Goal: Find specific page/section: Find specific page/section

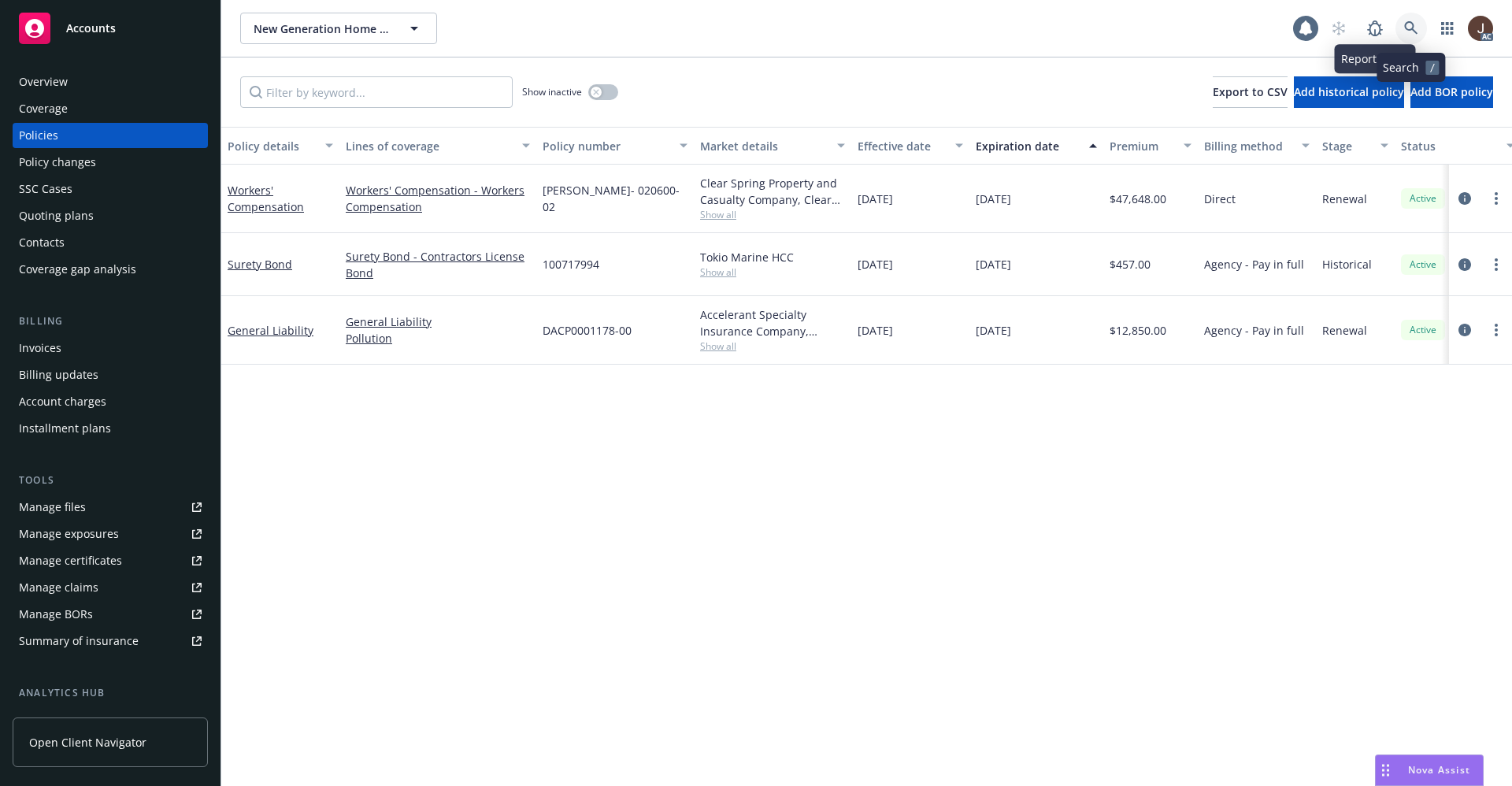
click at [1409, 30] on icon at bounding box center [1410, 28] width 13 height 13
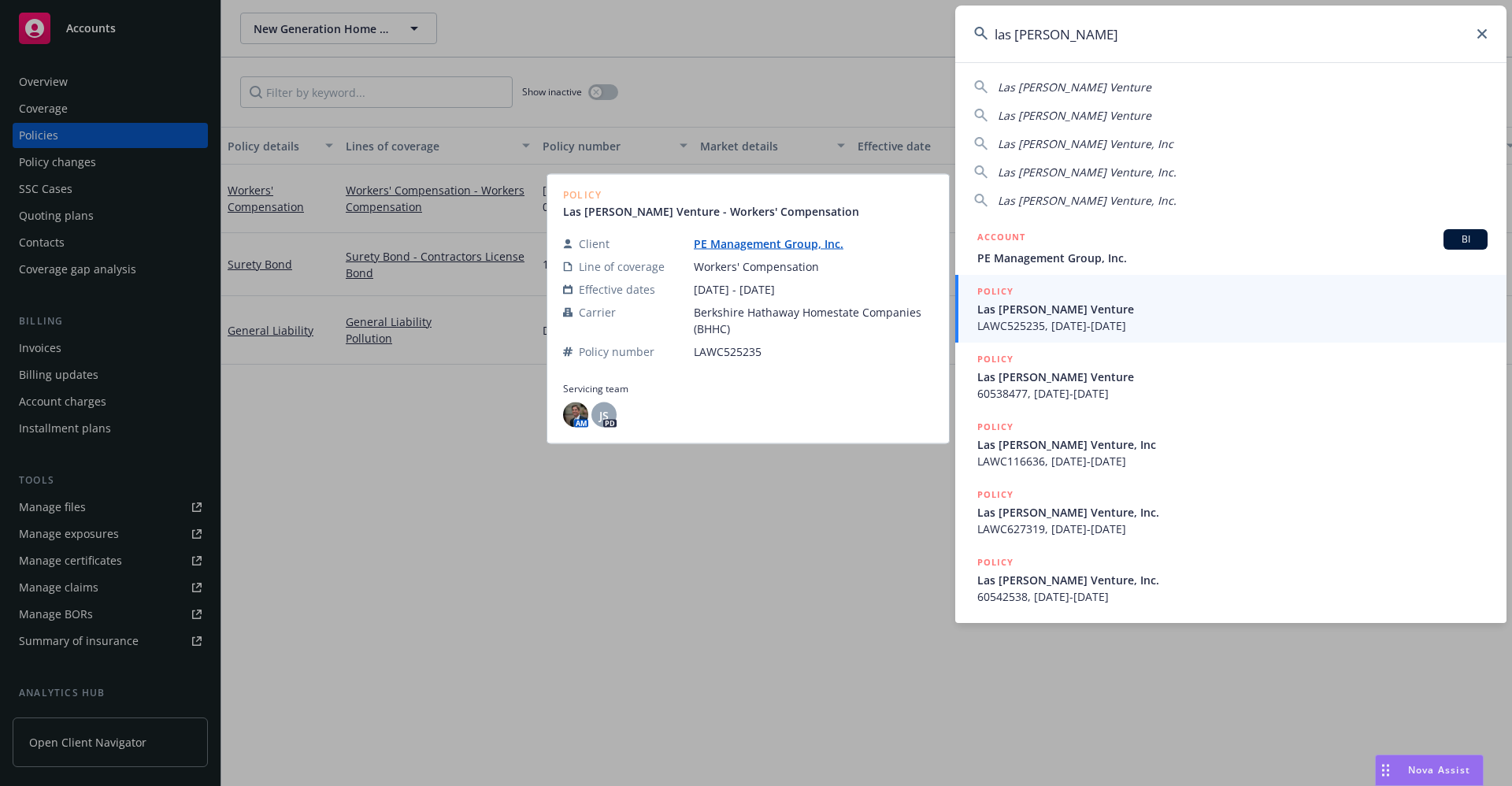
type input "las [PERSON_NAME]"
click at [1093, 321] on span "LAWC525235, [DATE]-[DATE]" at bounding box center [1232, 326] width 510 height 17
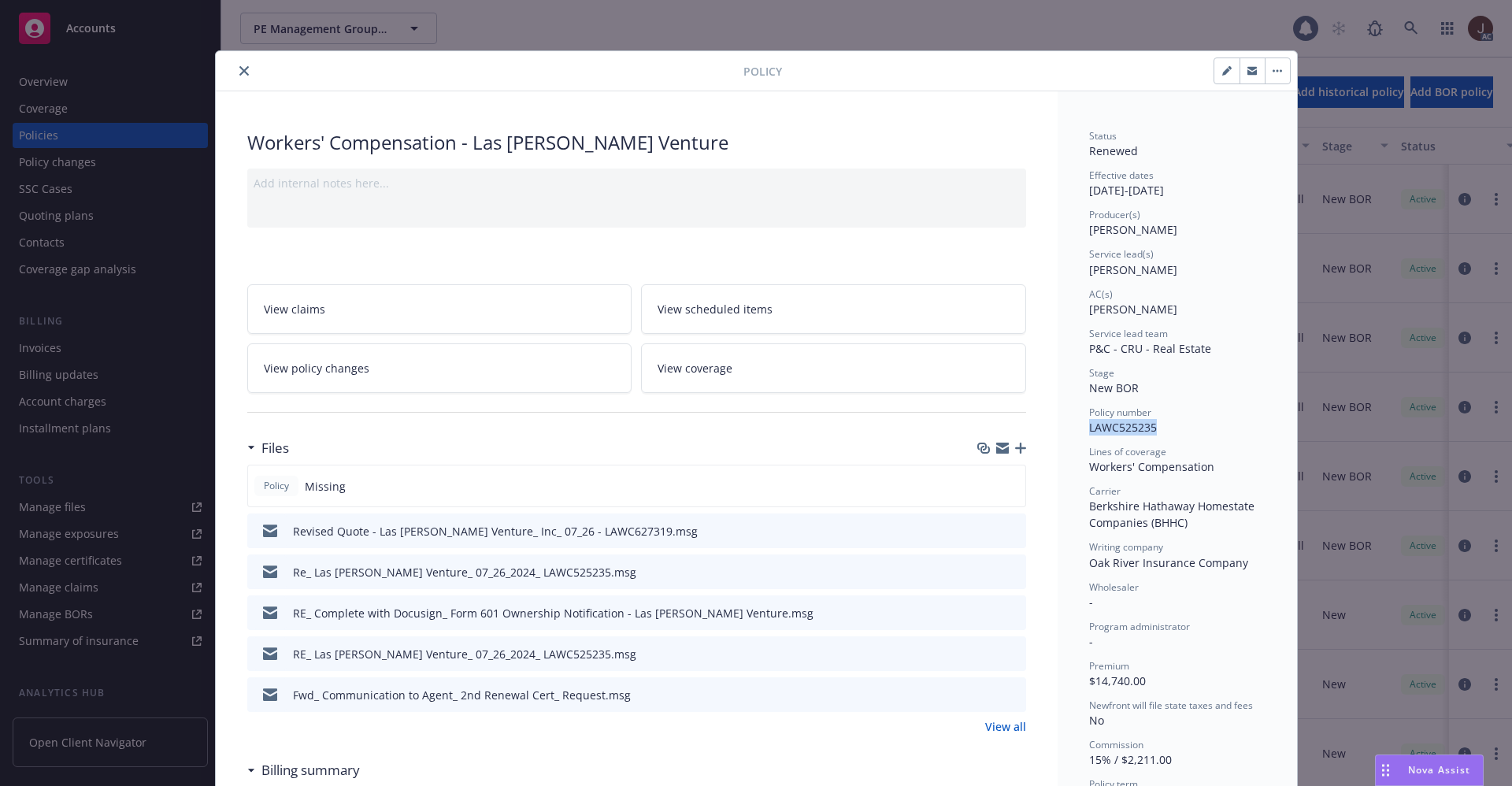
drag, startPoint x: 1078, startPoint y: 426, endPoint x: 1155, endPoint y: 425, distance: 77.0
copy span "LAWC525235"
click at [235, 64] on button "close" at bounding box center [244, 70] width 19 height 19
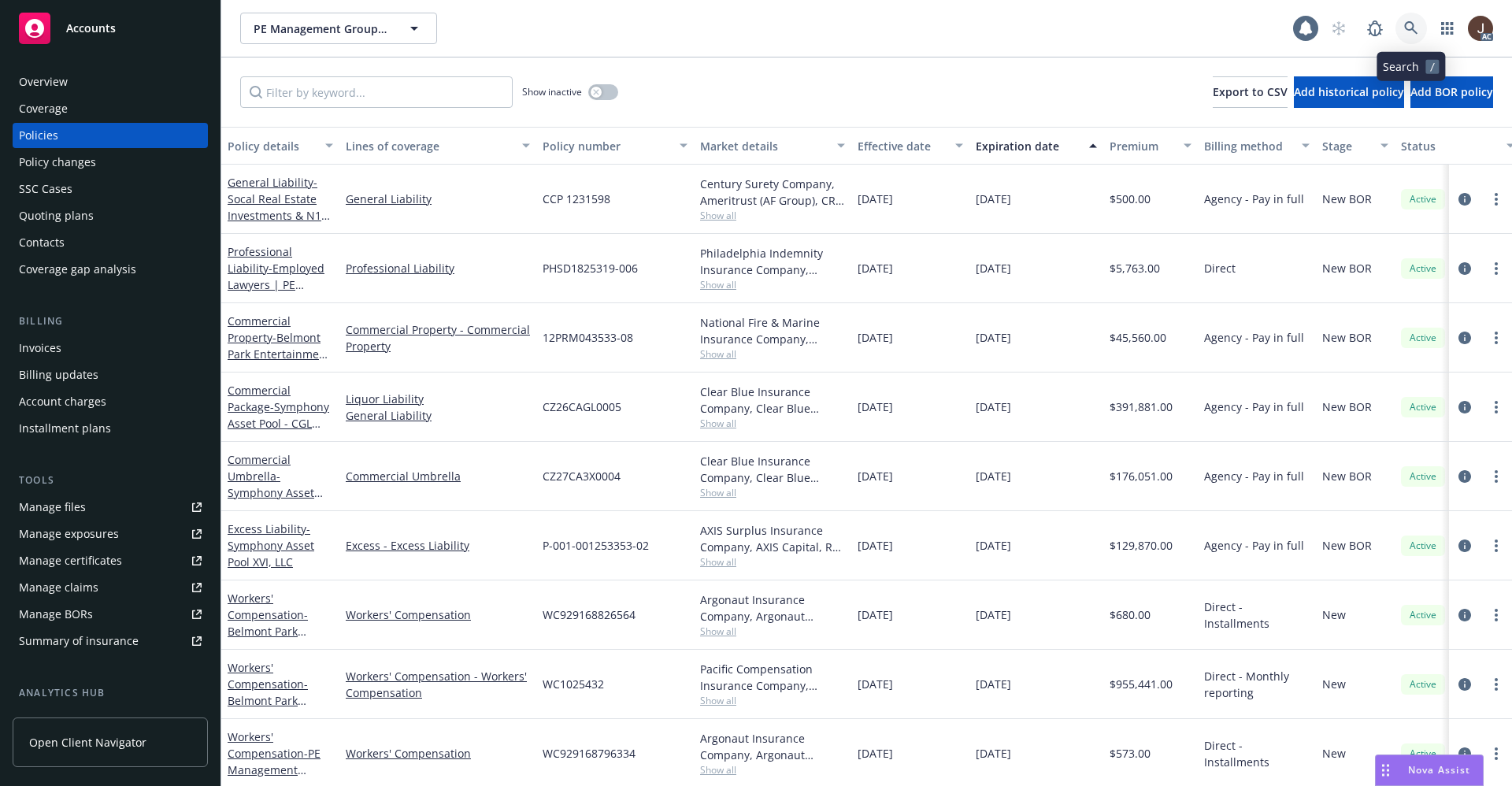
click at [1406, 24] on icon at bounding box center [1411, 29] width 14 height 14
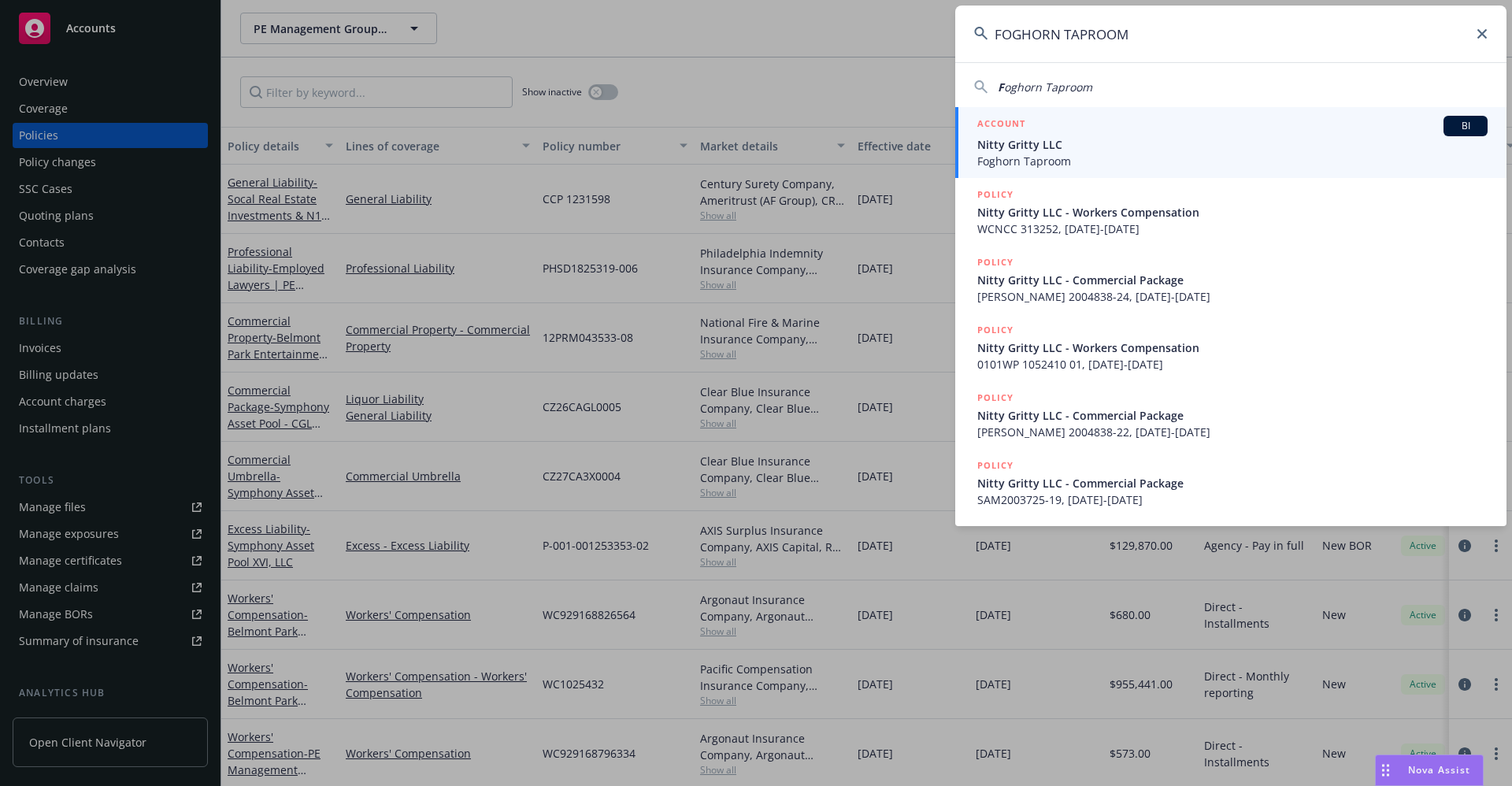
type input "FOGHORN TAPROOM"
click at [1045, 166] on span "Foghorn Taproom" at bounding box center [1232, 161] width 510 height 17
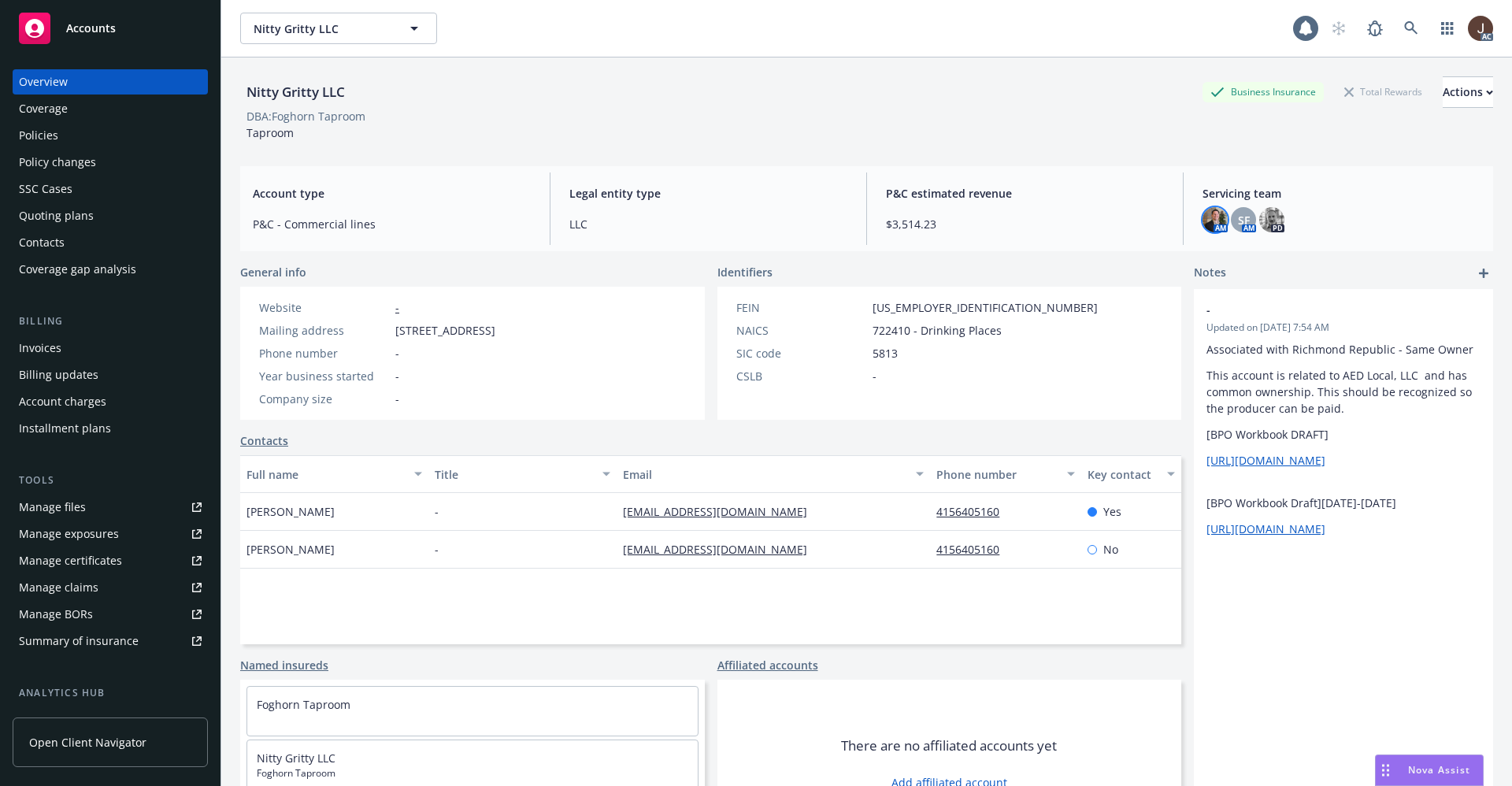
click at [1202, 215] on img at bounding box center [1215, 219] width 25 height 25
click at [1033, 171] on div "Account type P&C - Commercial lines Legal entity type LLC P&C estimated revenue…" at bounding box center [866, 208] width 1252 height 85
